Goal: Find specific page/section: Find specific page/section

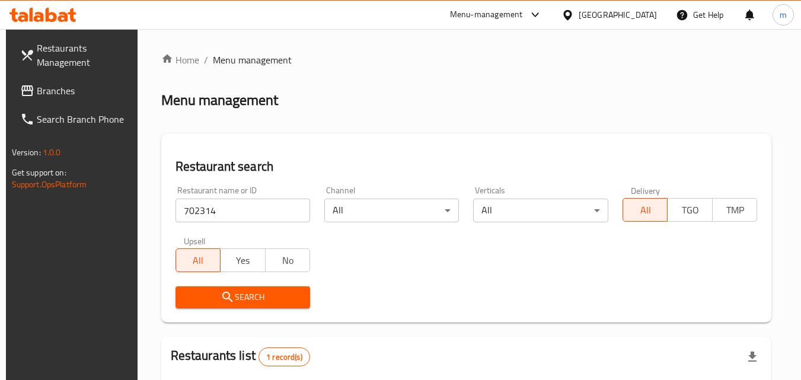
scroll to position [149, 0]
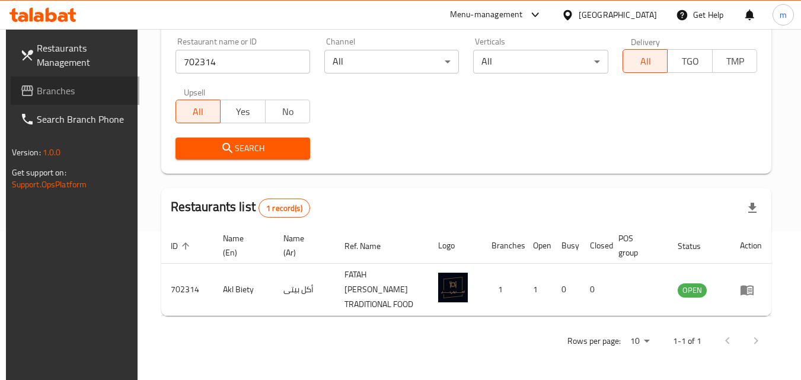
click at [67, 95] on span "Branches" at bounding box center [84, 91] width 94 height 14
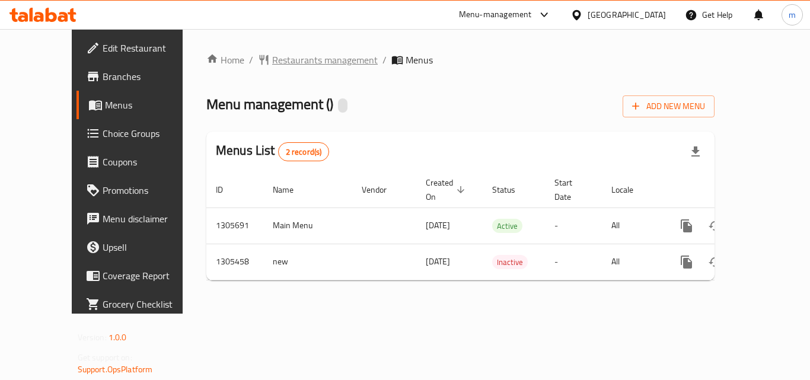
click at [286, 53] on span "Restaurants management" at bounding box center [325, 60] width 106 height 14
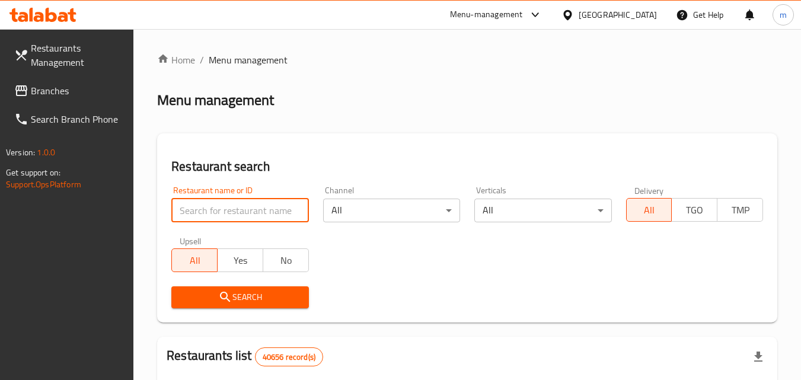
click at [217, 212] on input "search" at bounding box center [239, 211] width 137 height 24
paste input "703704"
type input "703704"
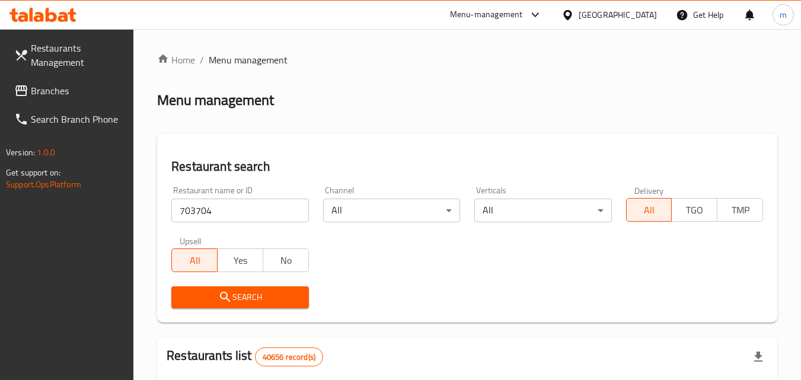
click at [231, 300] on icon "submit" at bounding box center [225, 297] width 14 height 14
